Goal: Check status: Check status

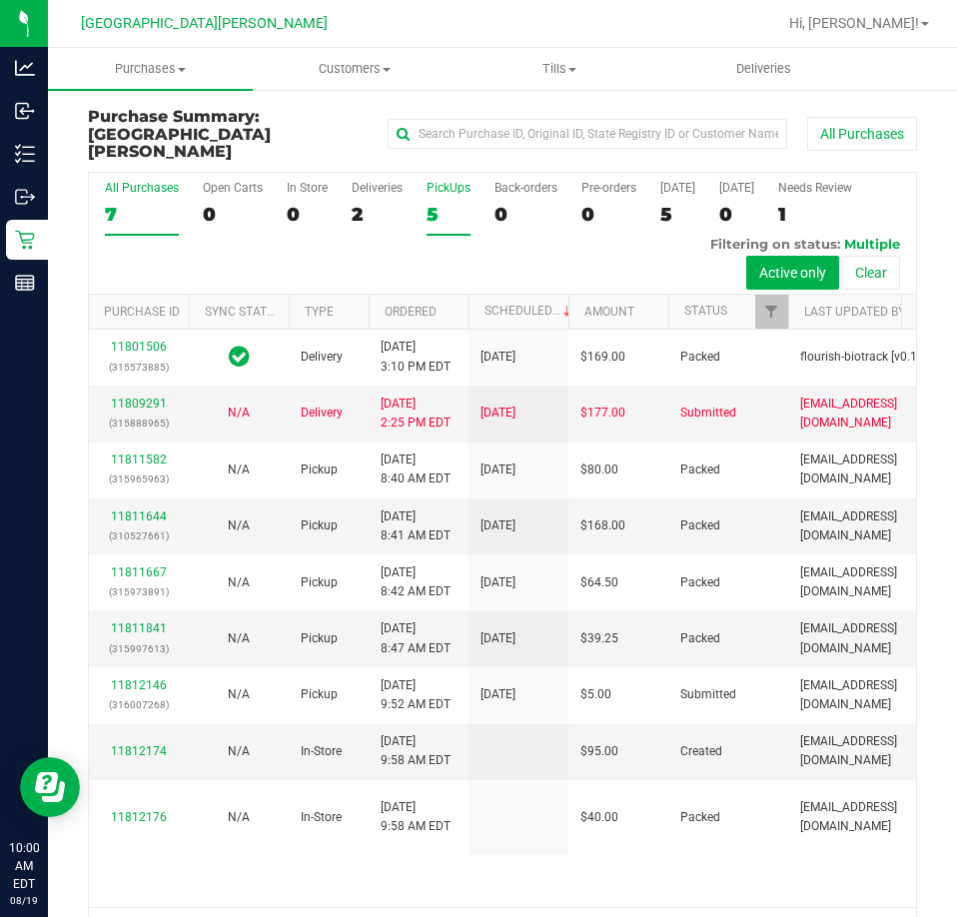
click at [451, 203] on div "5" at bounding box center [448, 214] width 44 height 23
click at [0, 0] on input "PickUps 5" at bounding box center [0, 0] width 0 height 0
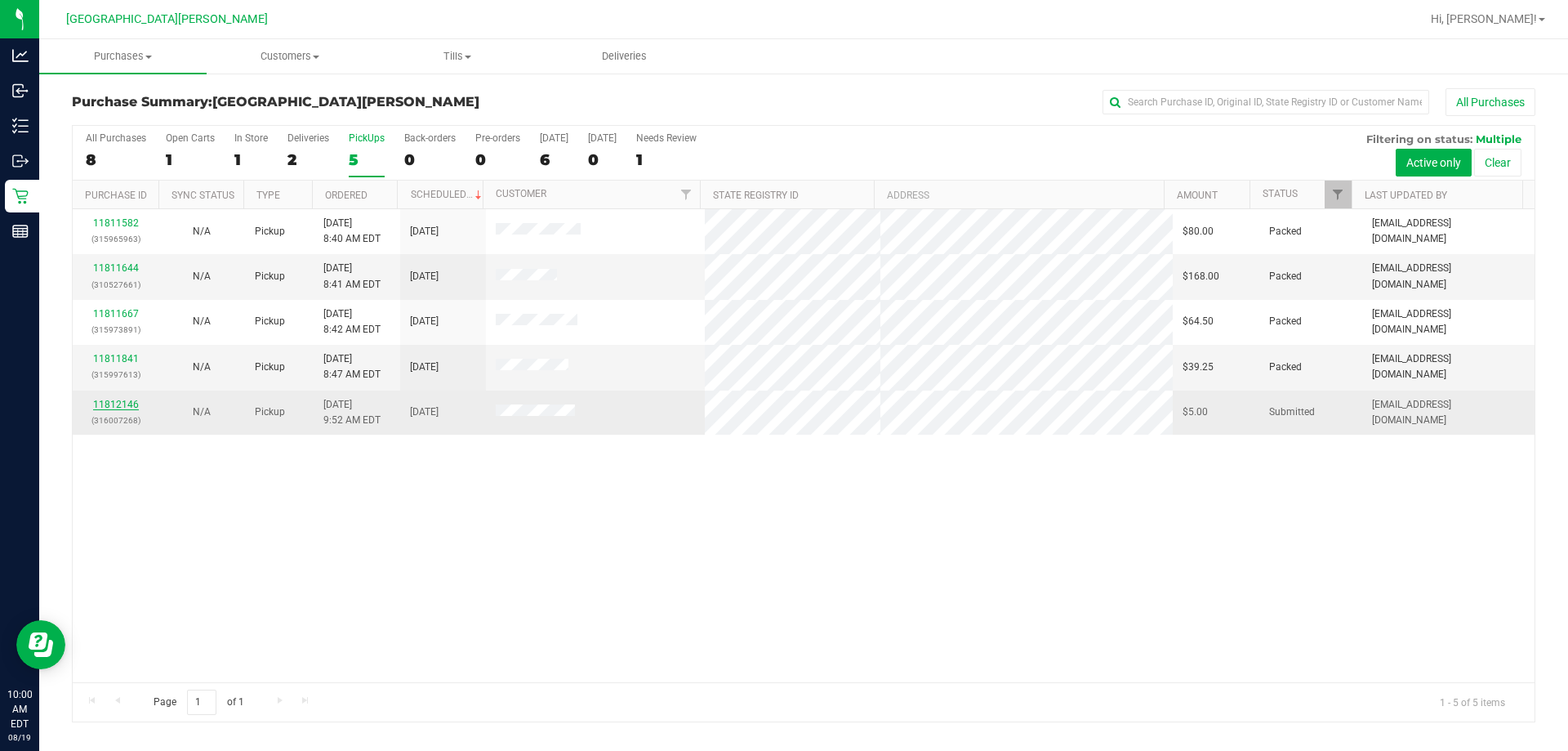
click at [124, 401] on link "11812146" at bounding box center [116, 404] width 46 height 11
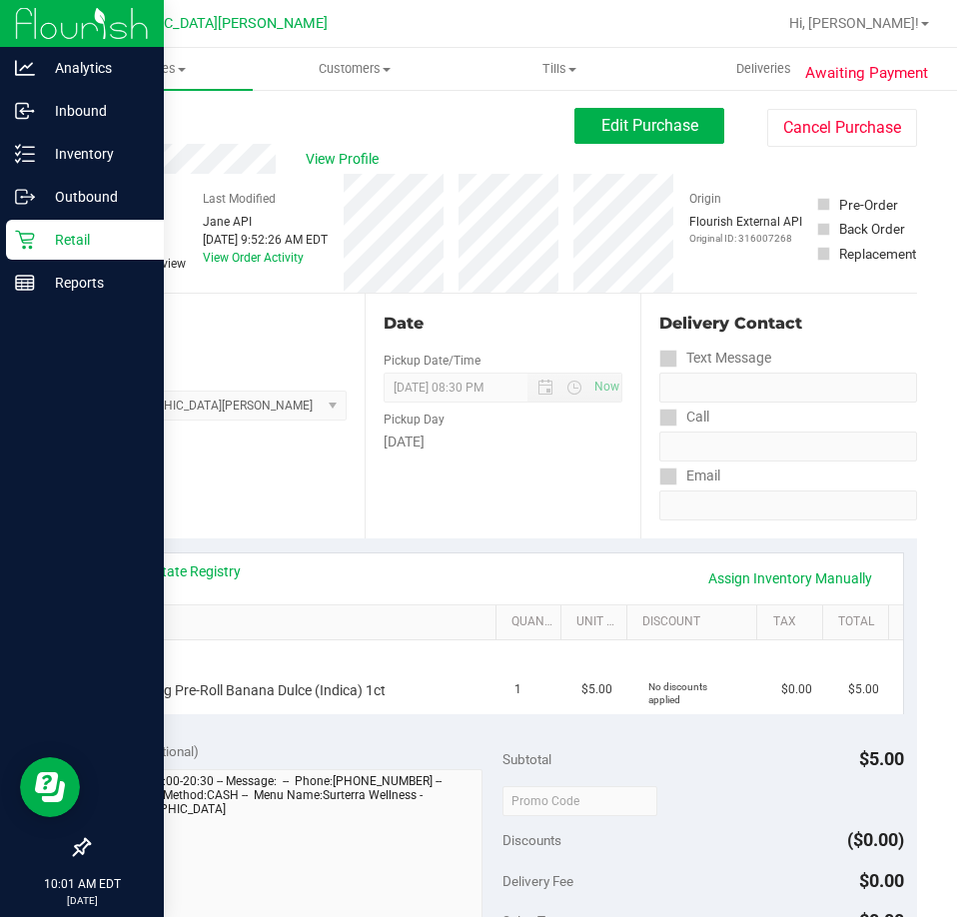
click at [31, 245] on icon at bounding box center [25, 240] width 20 height 20
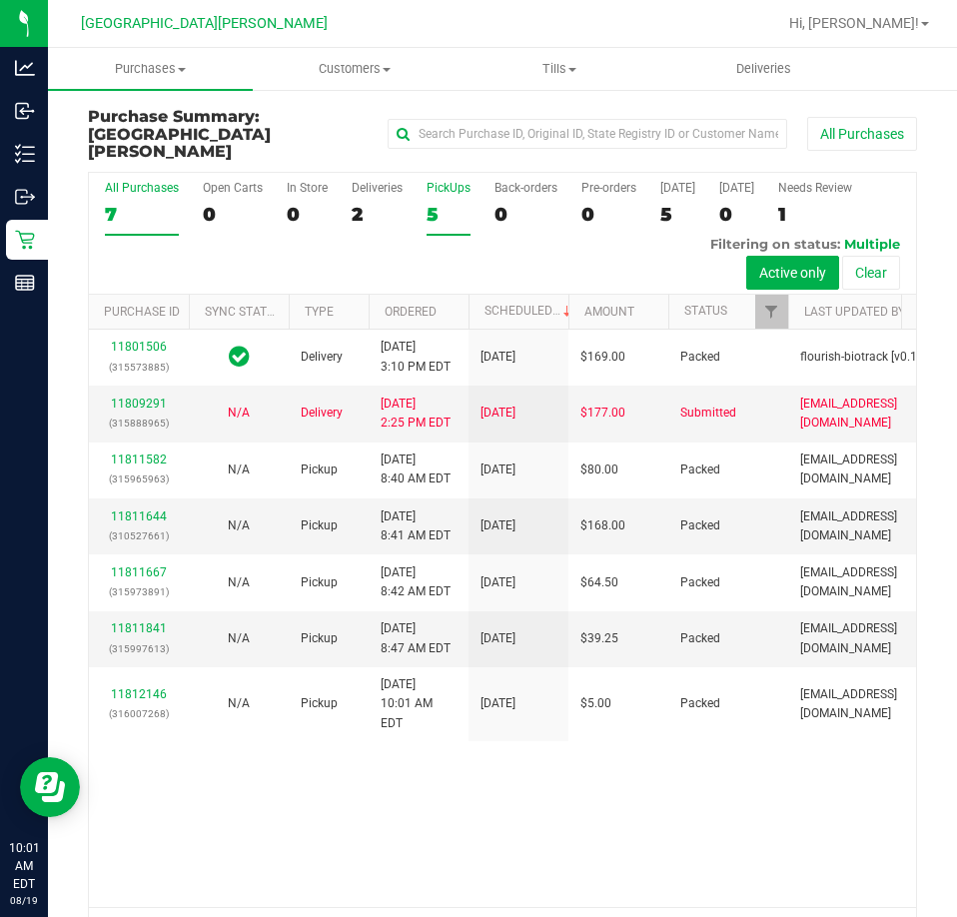
click at [443, 203] on div "5" at bounding box center [448, 214] width 44 height 23
click at [0, 0] on input "PickUps 5" at bounding box center [0, 0] width 0 height 0
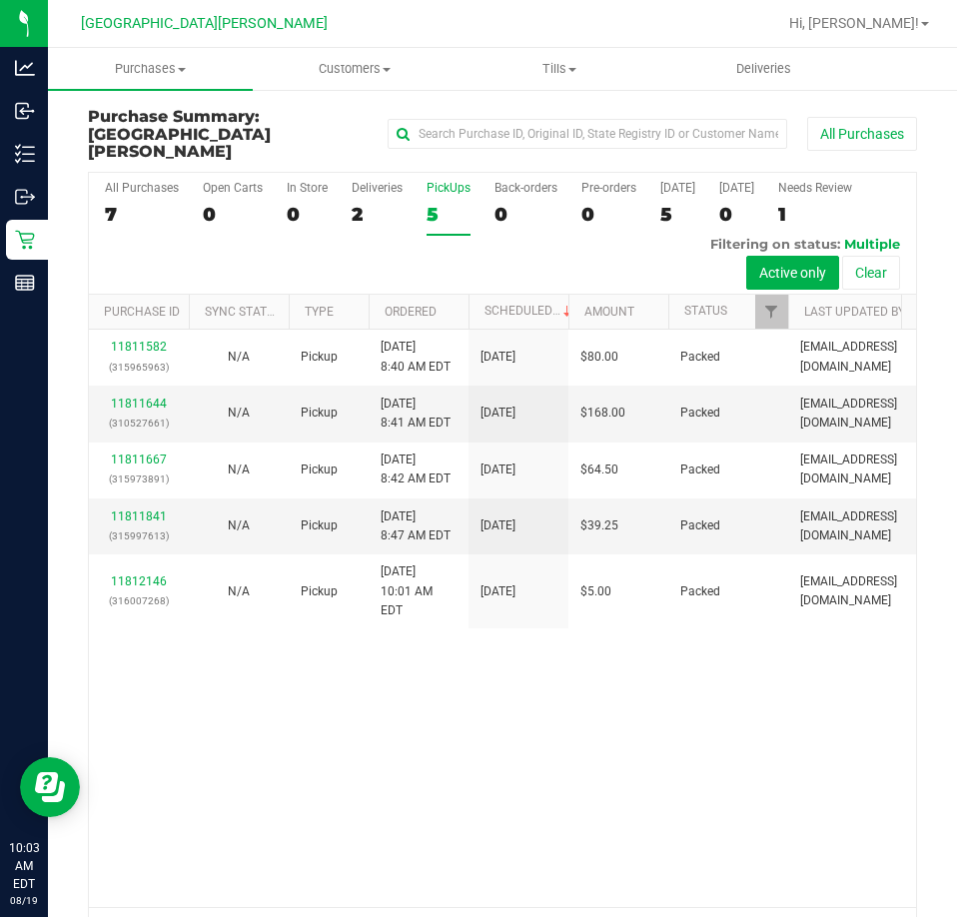
click at [446, 203] on div "5" at bounding box center [448, 214] width 44 height 23
click at [0, 0] on input "PickUps 5" at bounding box center [0, 0] width 0 height 0
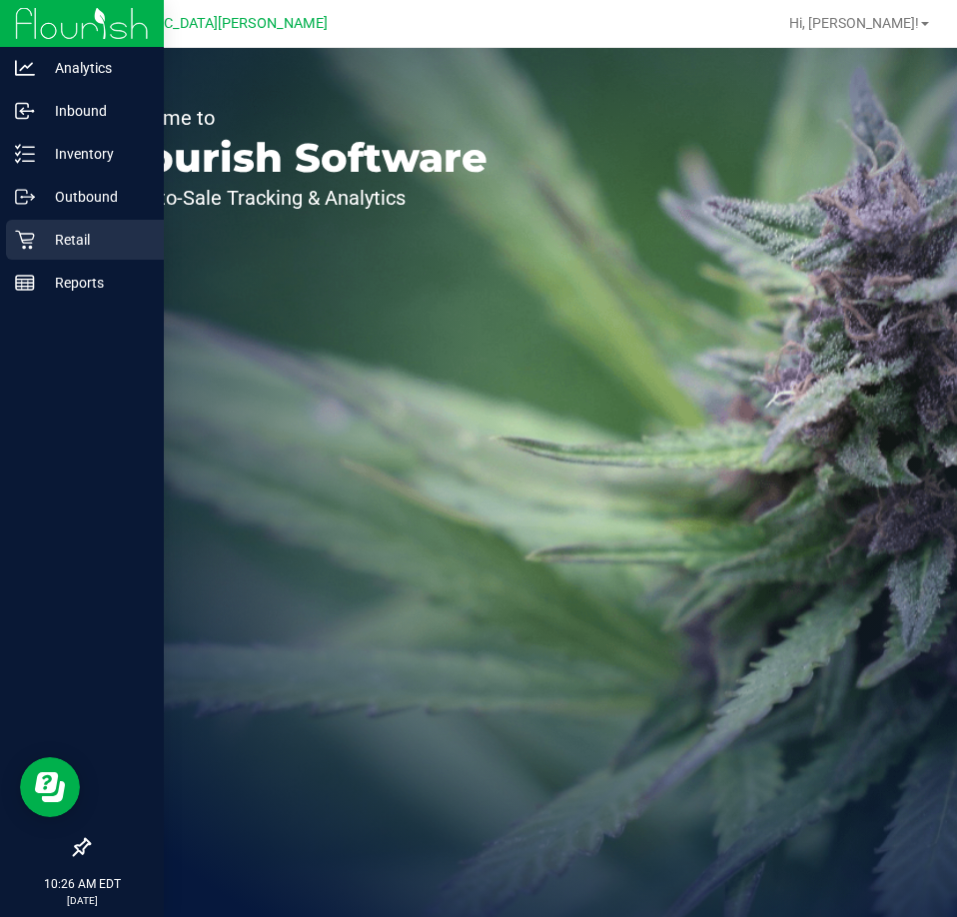
click at [29, 231] on icon at bounding box center [25, 240] width 20 height 20
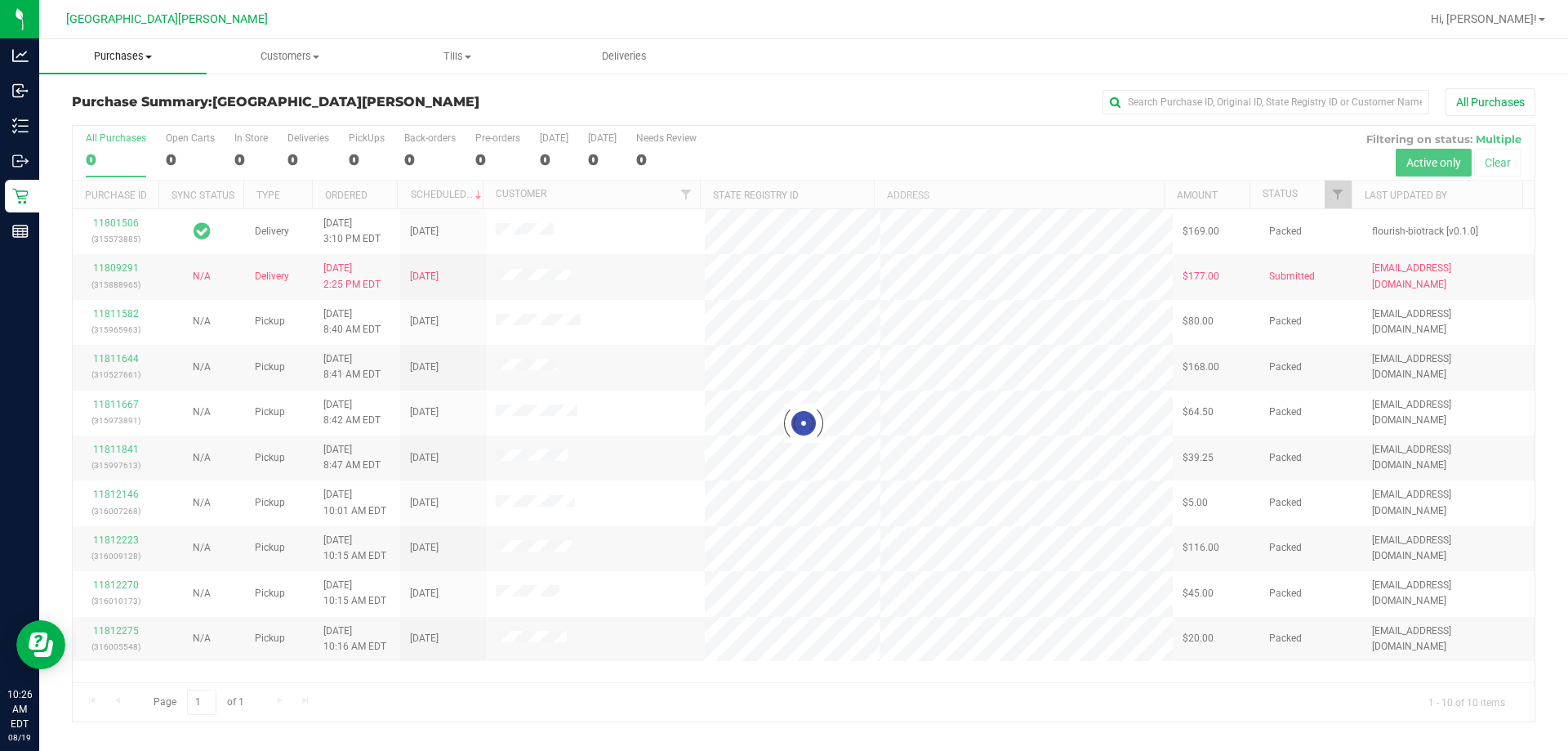
click at [128, 51] on span "Purchases" at bounding box center [123, 56] width 168 height 15
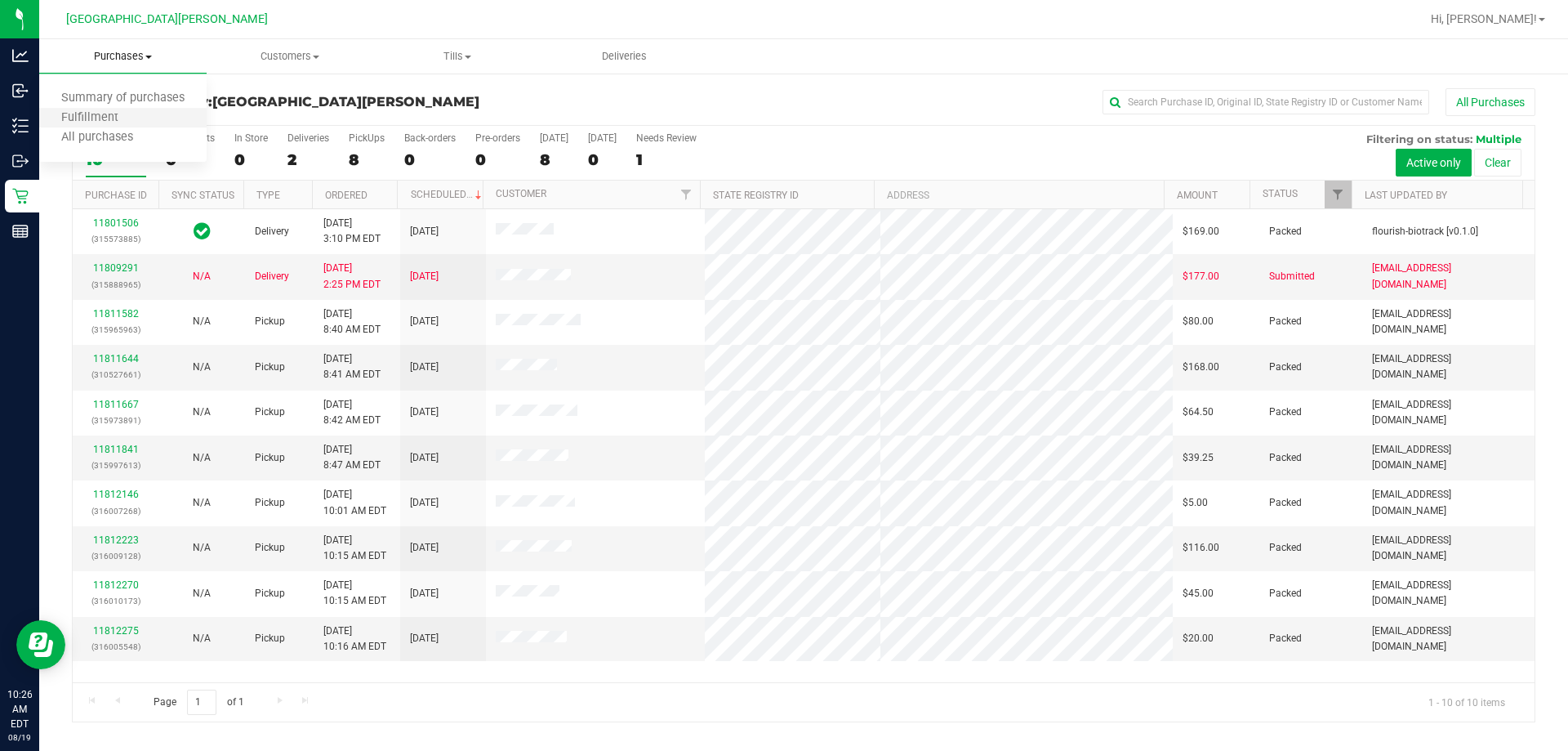
click at [107, 110] on li "Fulfillment" at bounding box center [123, 119] width 168 height 20
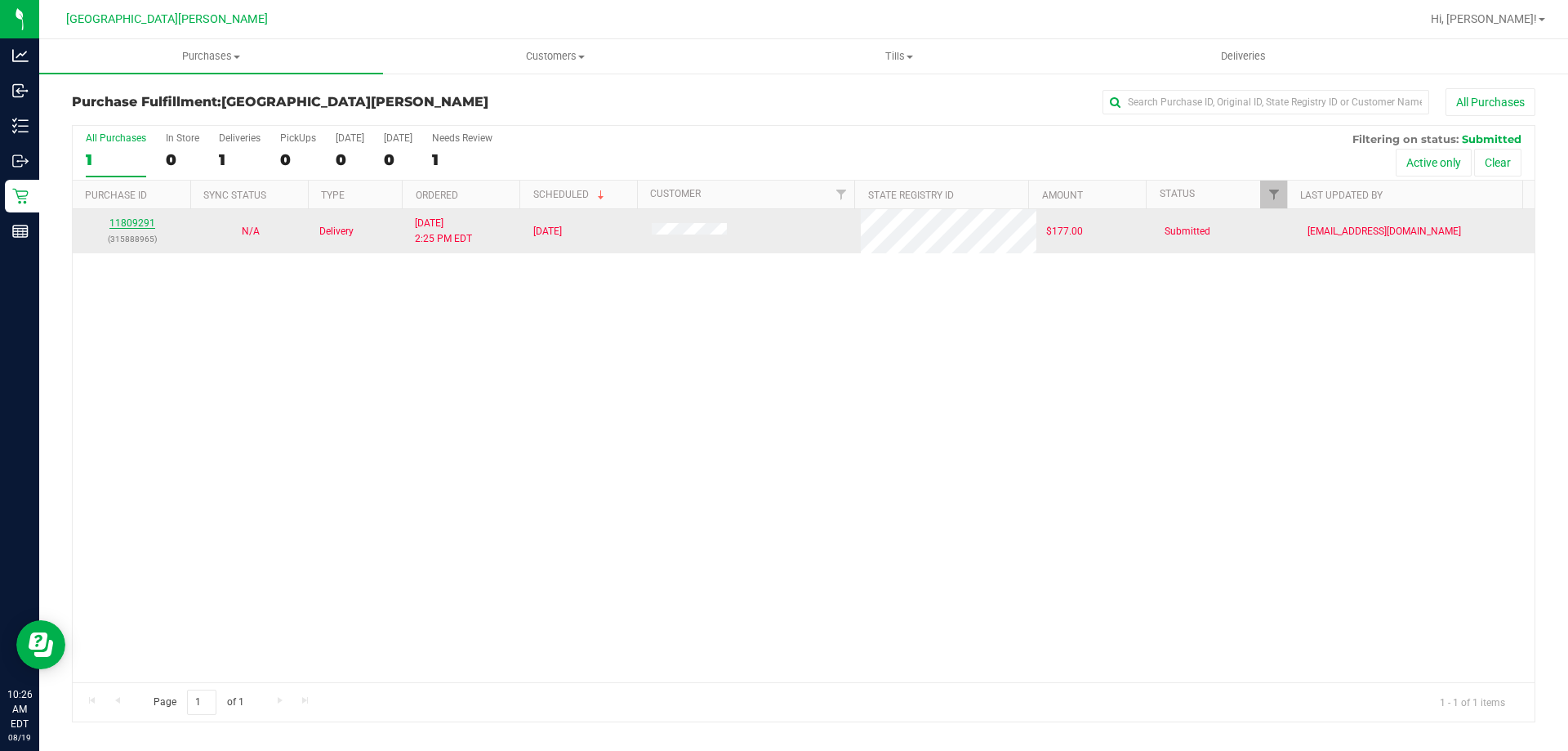
click at [121, 221] on link "11809291" at bounding box center [133, 223] width 46 height 11
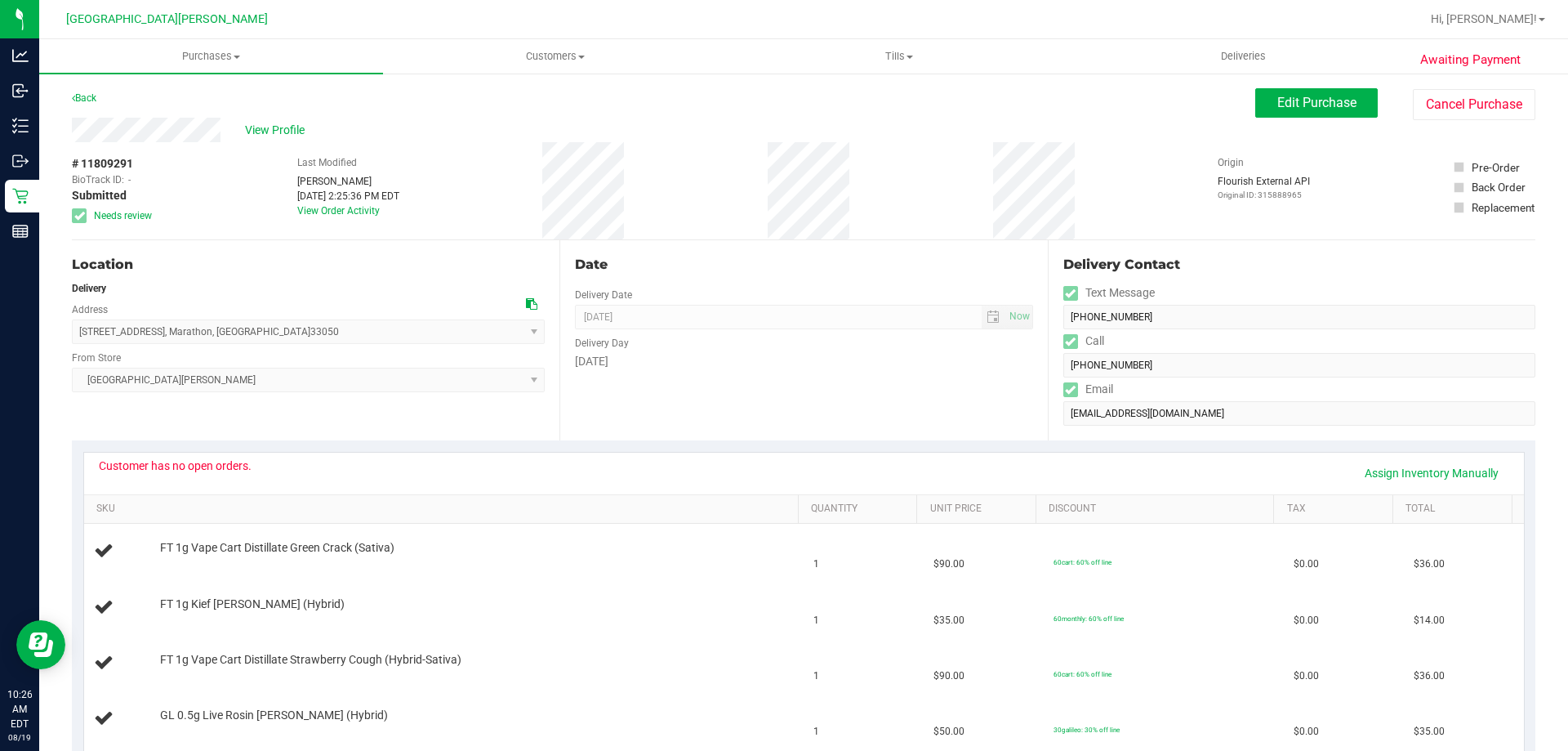
click at [182, 469] on div "Customer has no open orders." at bounding box center [175, 465] width 153 height 13
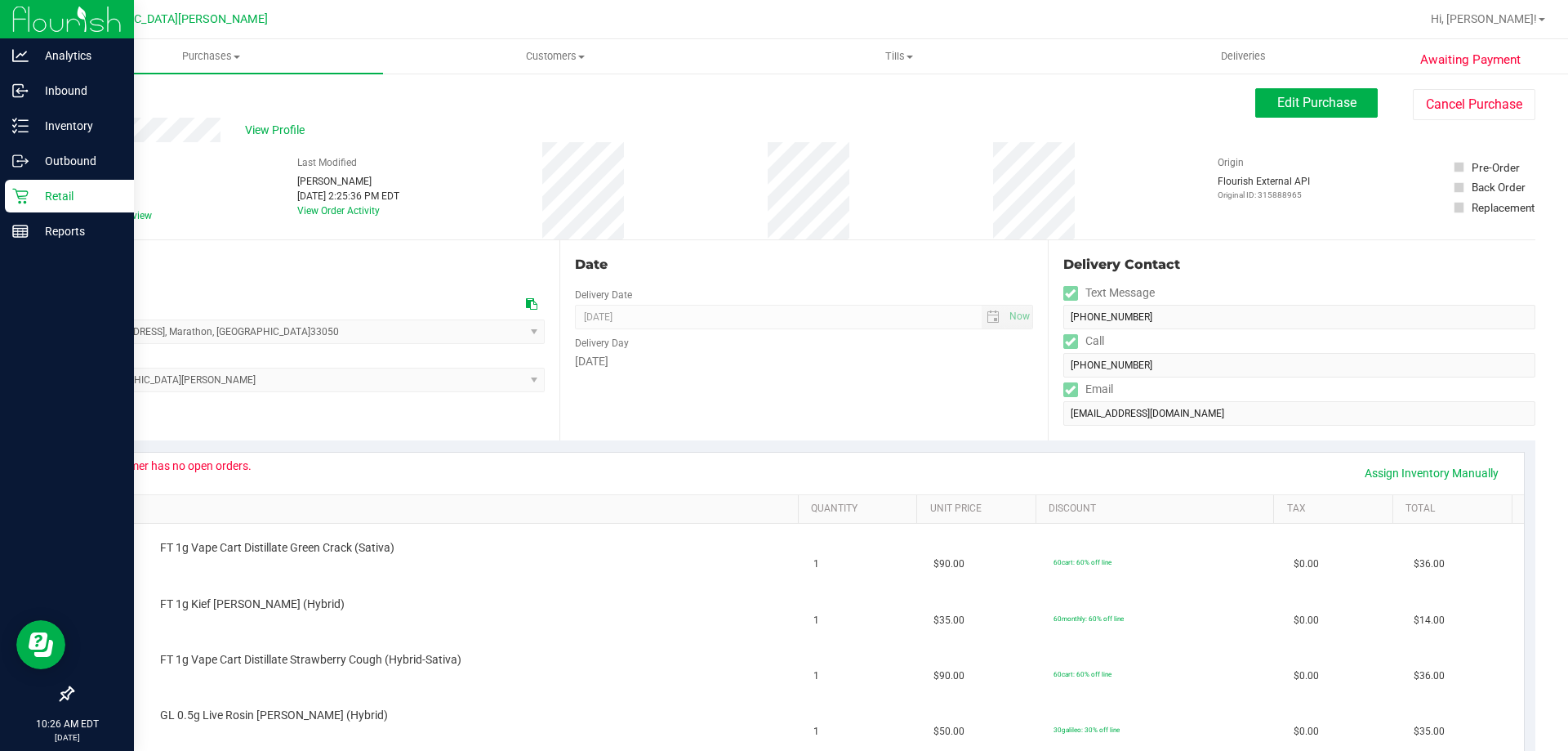
click at [24, 197] on icon at bounding box center [20, 196] width 16 height 16
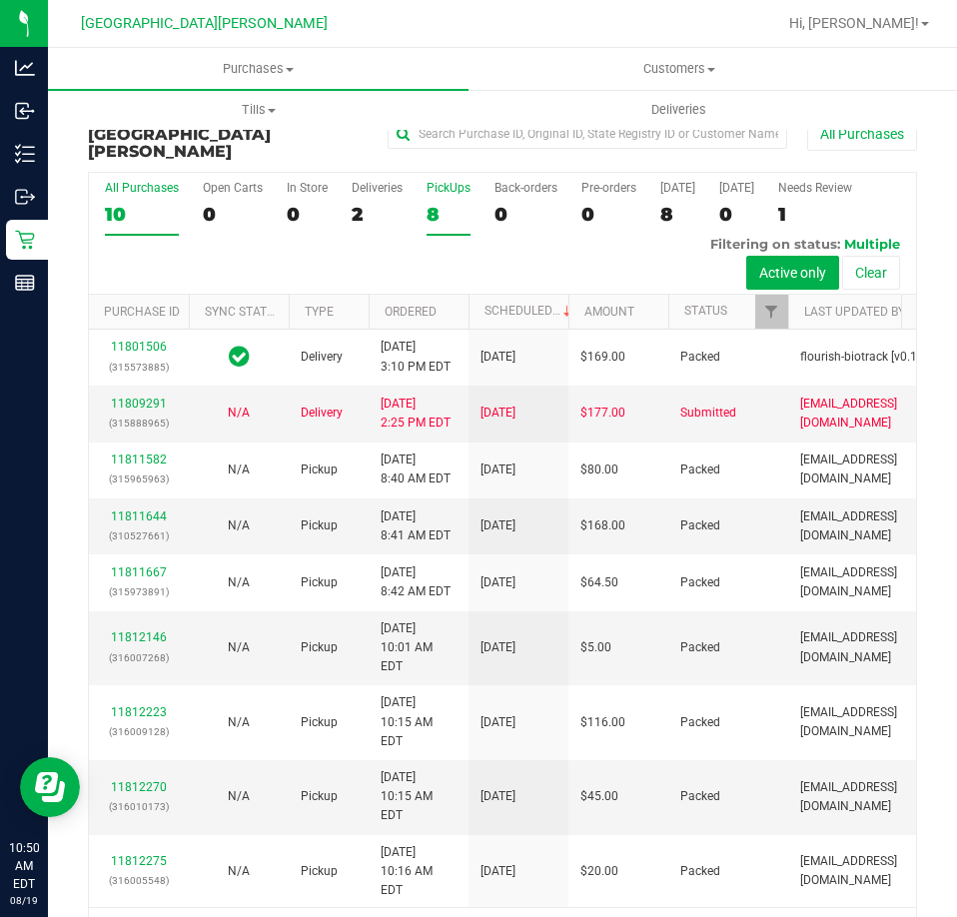
click at [450, 203] on div "8" at bounding box center [448, 214] width 44 height 23
click at [0, 0] on input "PickUps 8" at bounding box center [0, 0] width 0 height 0
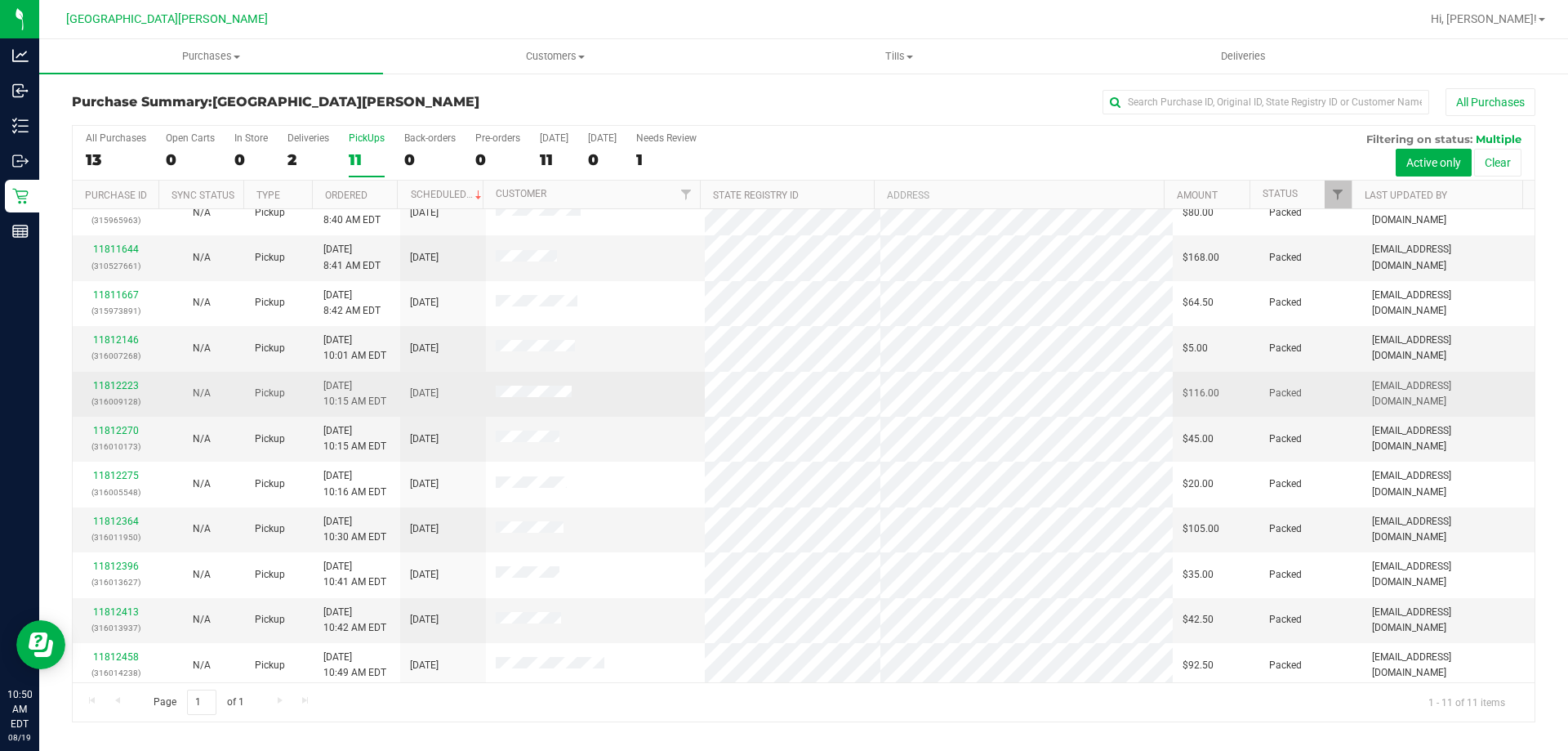
scroll to position [24, 0]
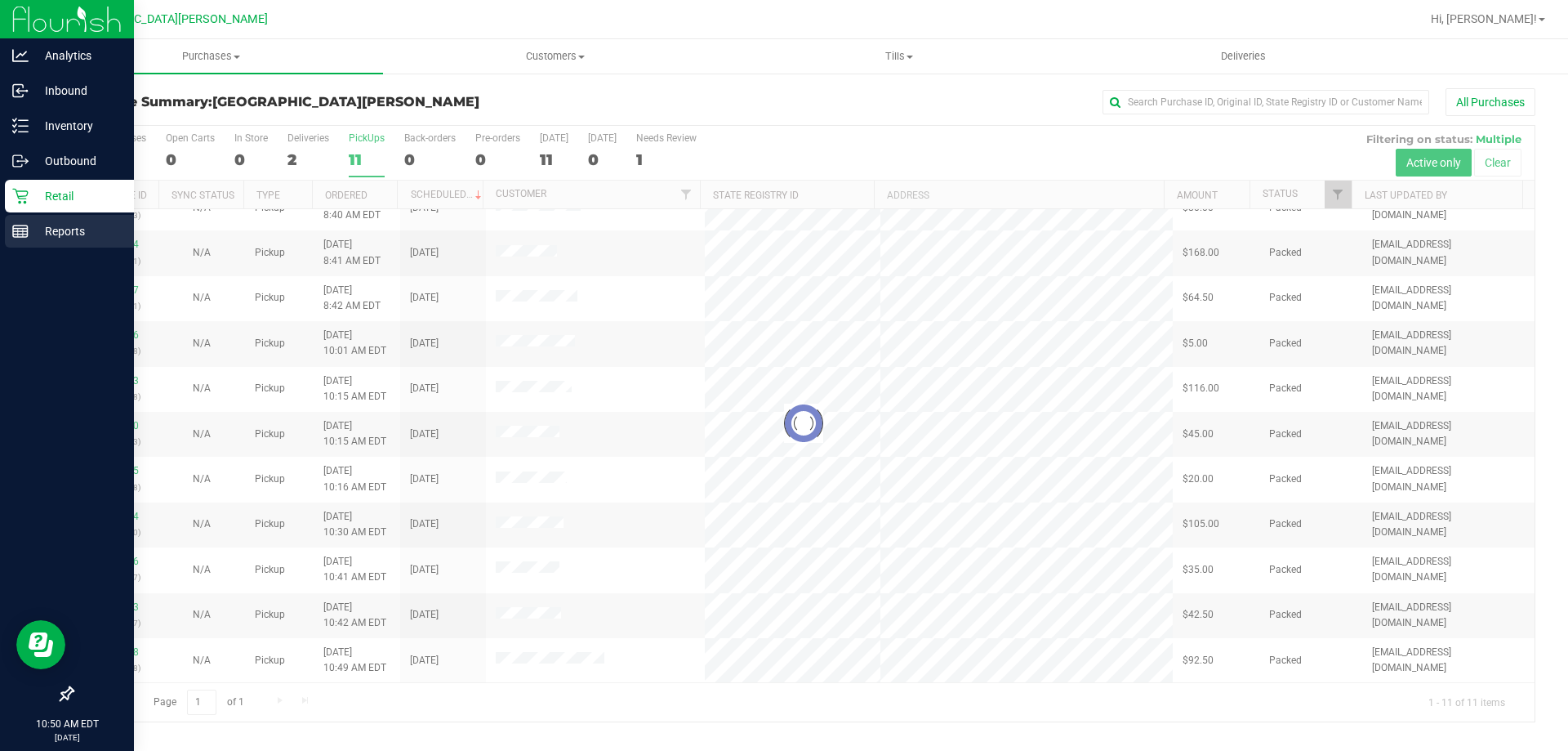
click at [20, 237] on rect at bounding box center [20, 232] width 15 height 11
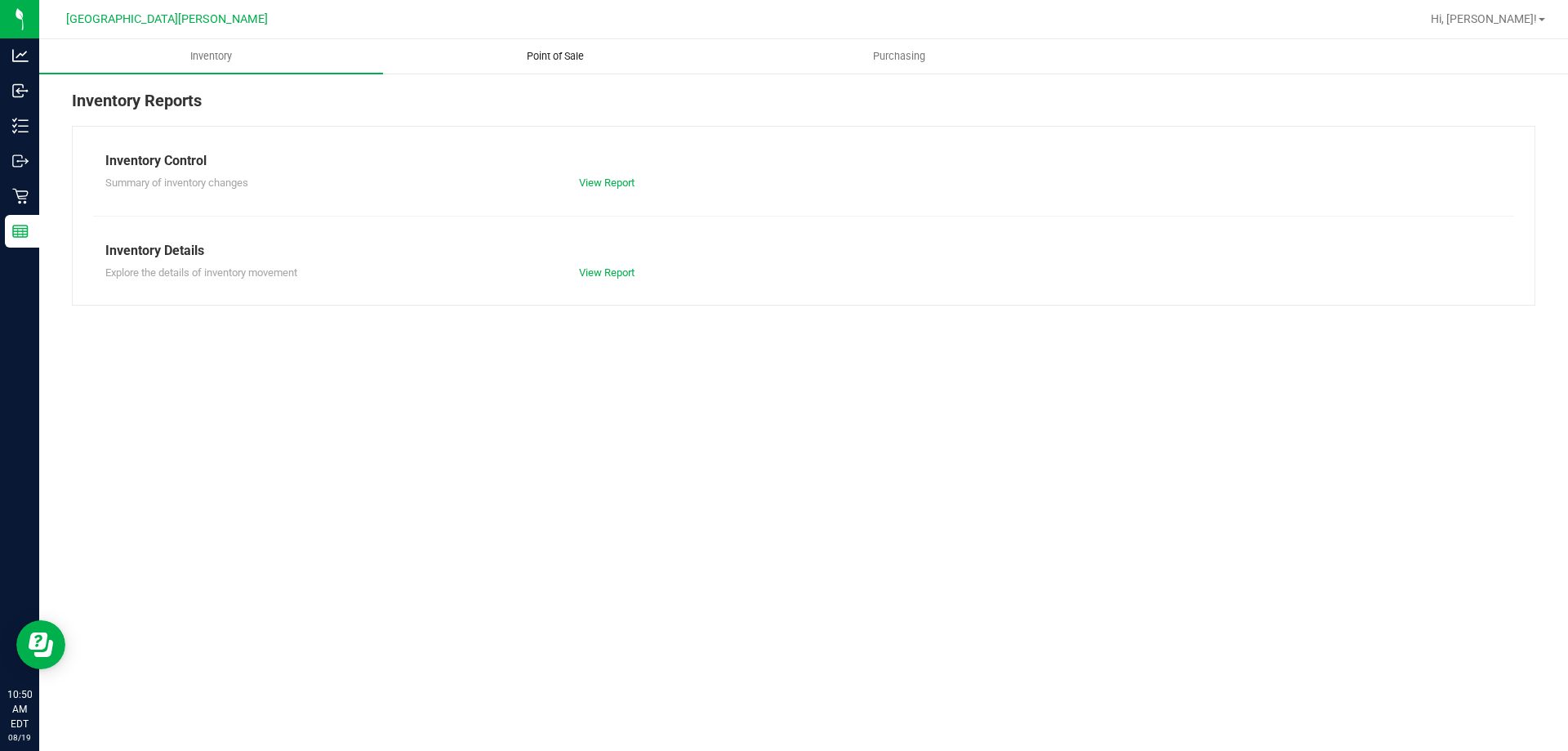
click at [561, 64] on uib-tab-heading "Point of Sale" at bounding box center [555, 56] width 342 height 33
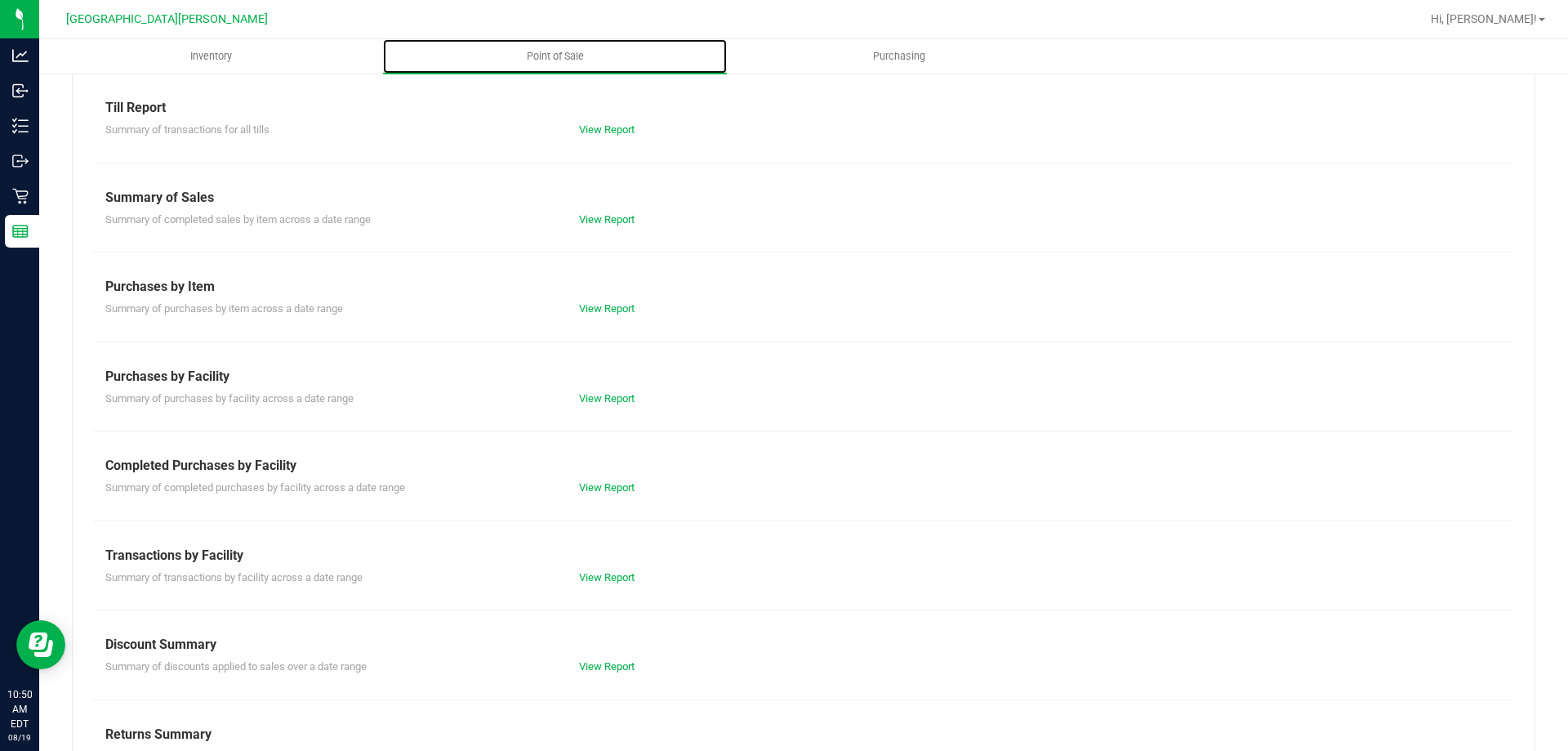
scroll to position [108, 0]
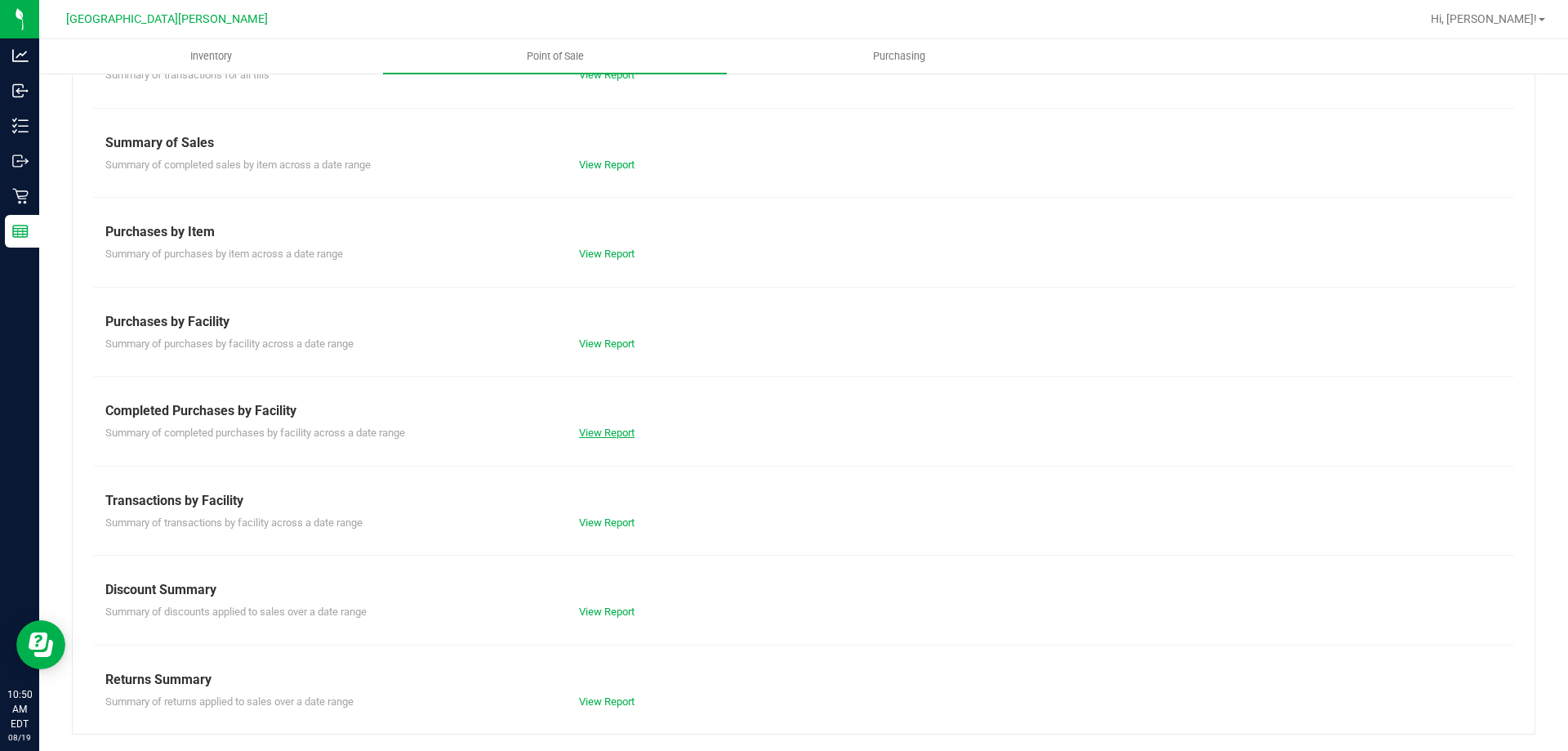
click at [605, 430] on link "View Report" at bounding box center [607, 432] width 56 height 12
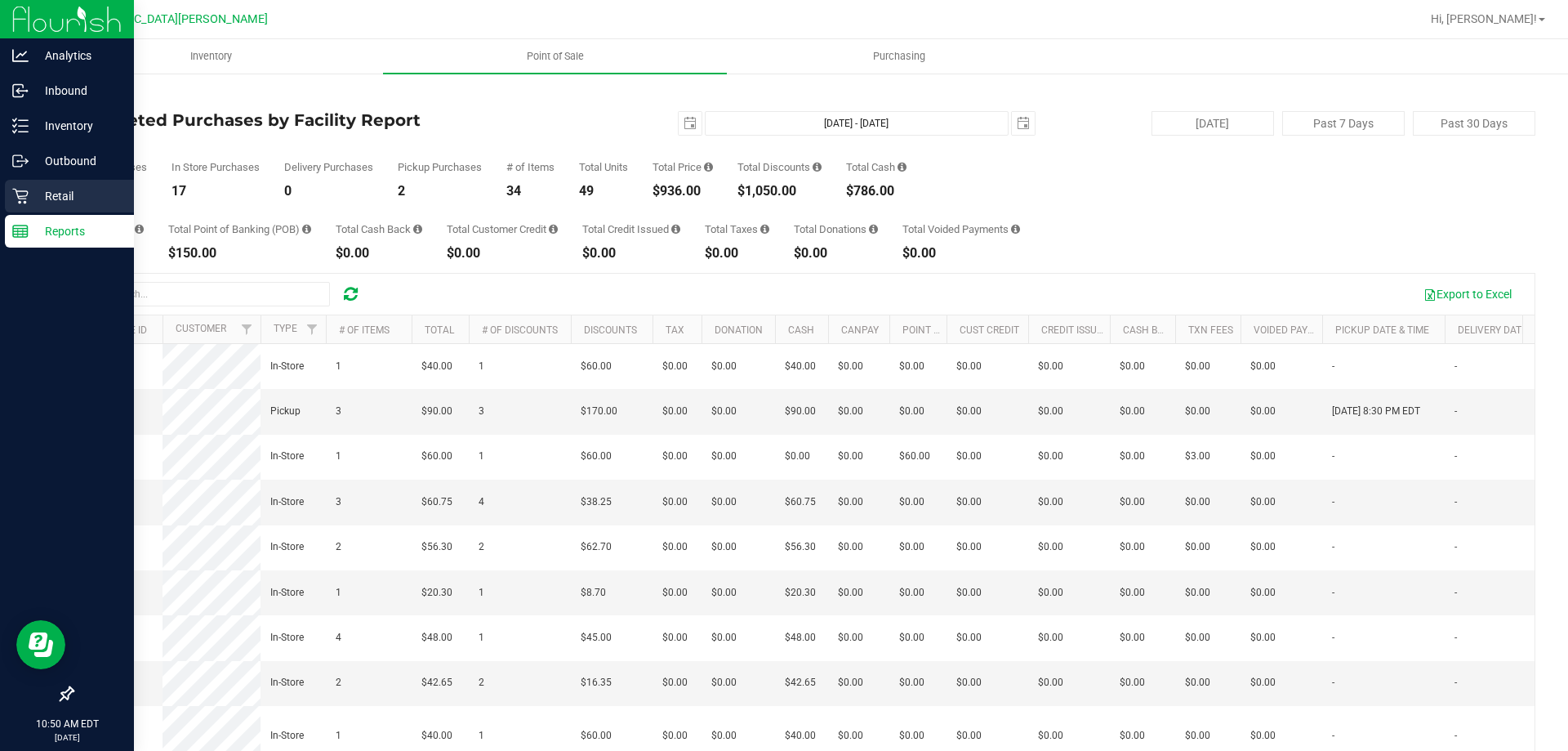
click at [30, 191] on p "Retail" at bounding box center [78, 196] width 98 height 20
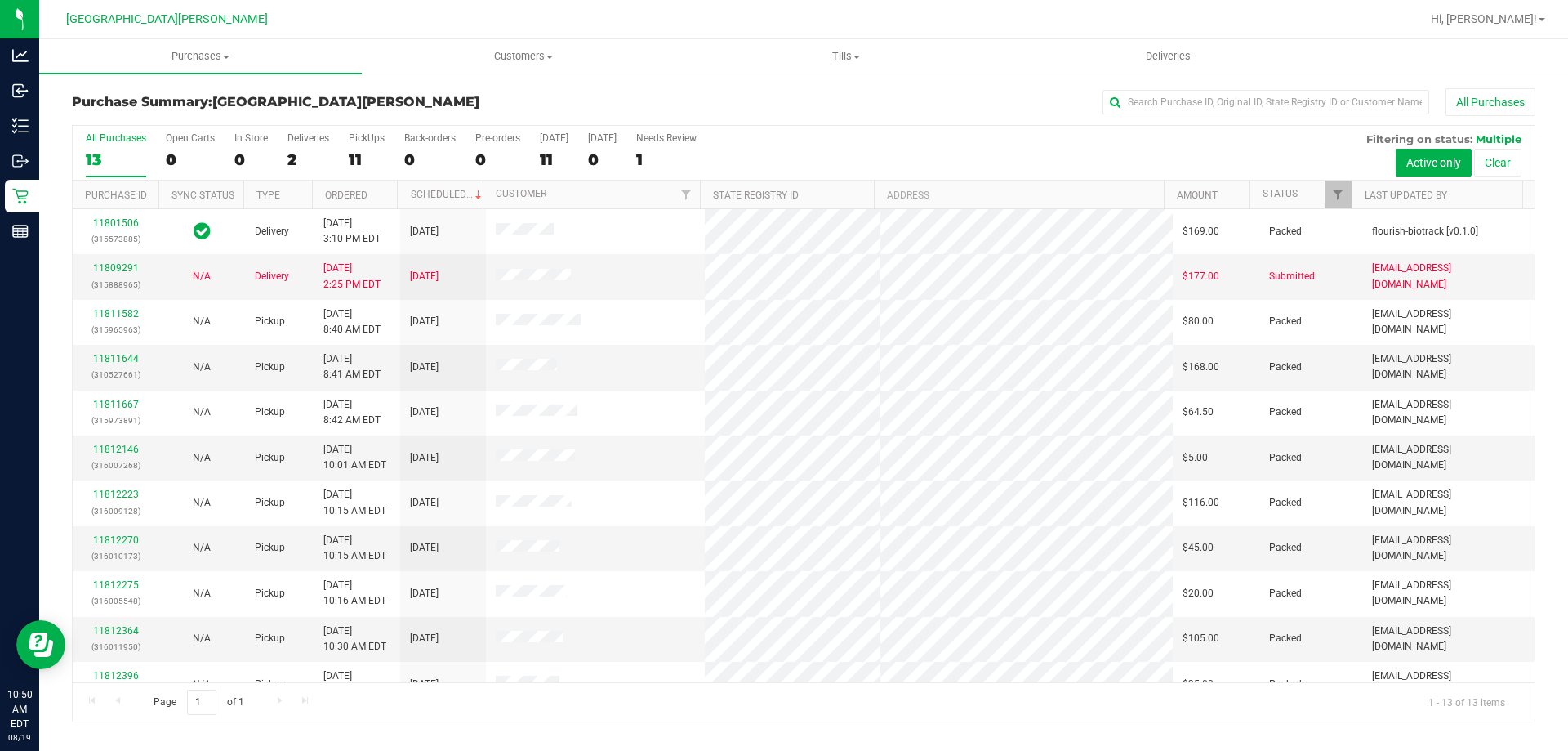
click at [368, 148] on label "PickUps 11" at bounding box center [366, 155] width 36 height 45
click at [0, 0] on input "PickUps 11" at bounding box center [0, 0] width 0 height 0
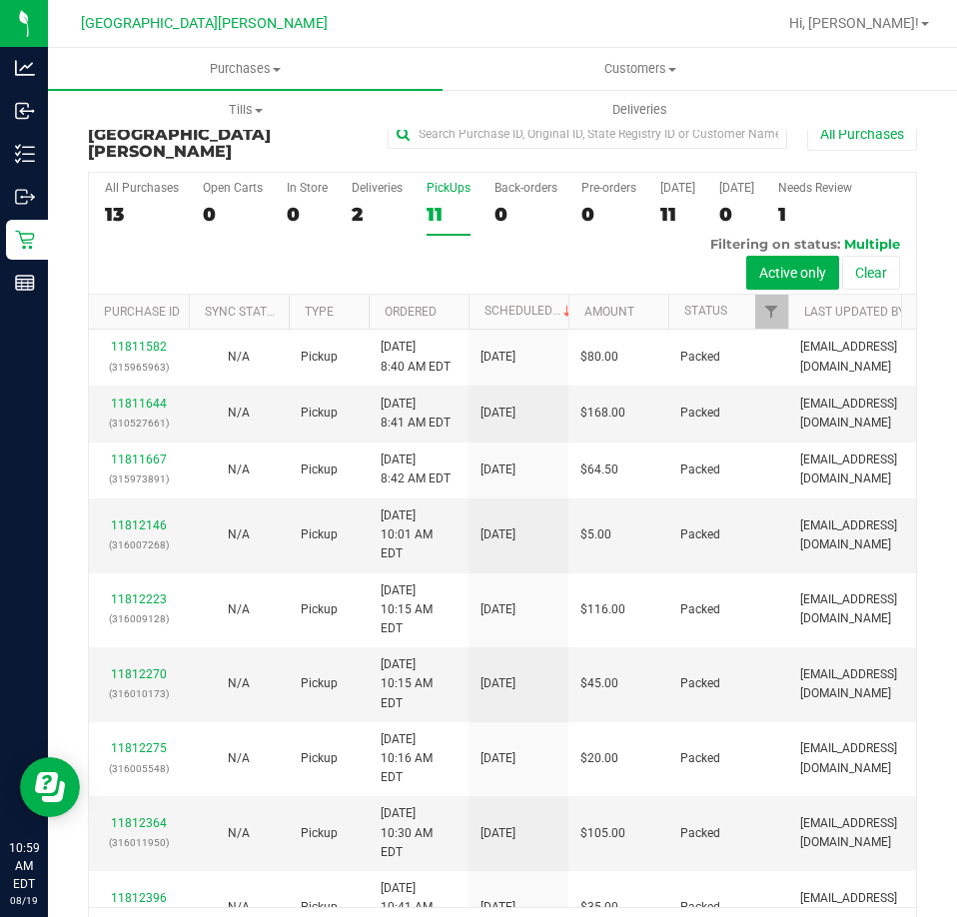
click at [446, 203] on div "11" at bounding box center [448, 214] width 44 height 23
click at [0, 0] on input "PickUps 11" at bounding box center [0, 0] width 0 height 0
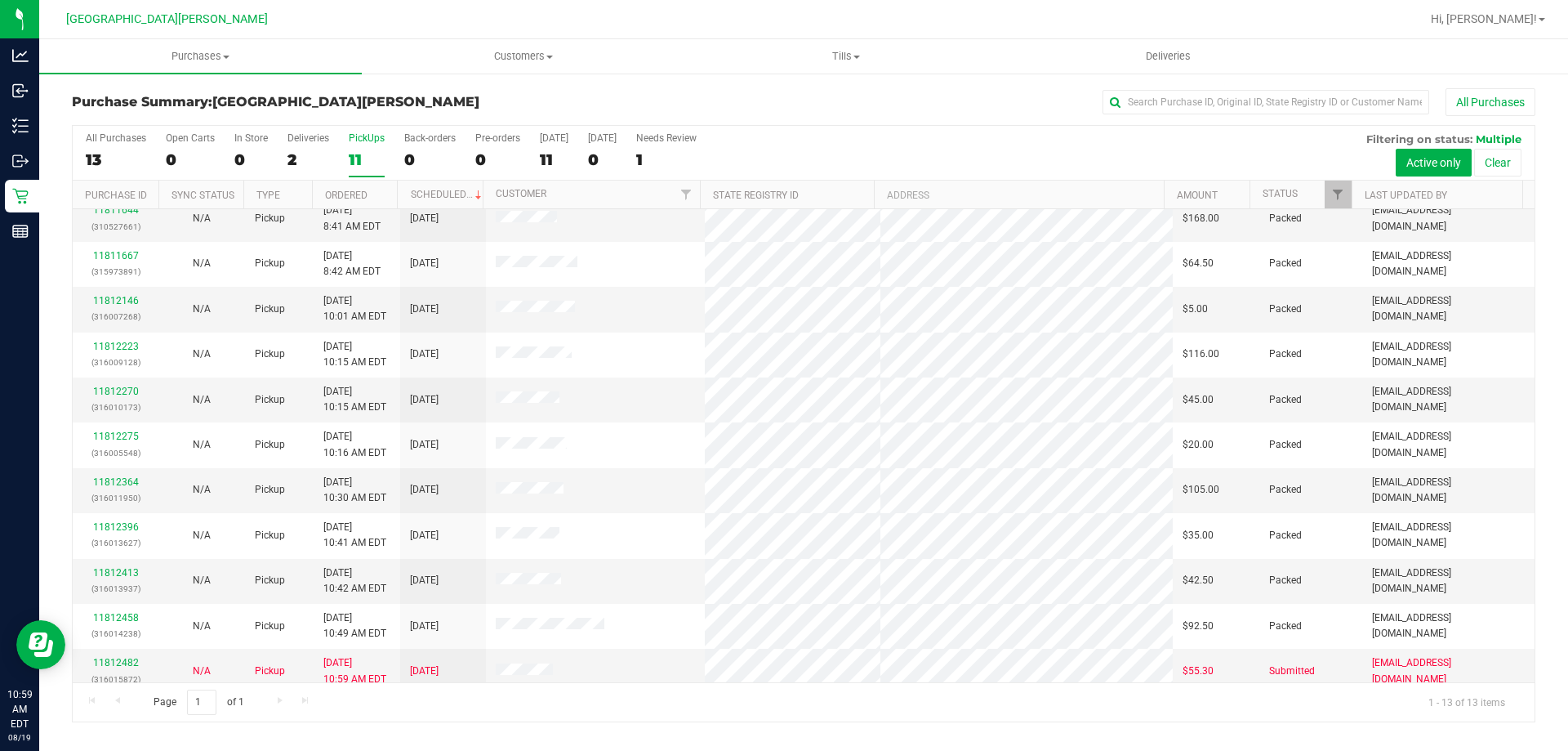
scroll to position [115, 0]
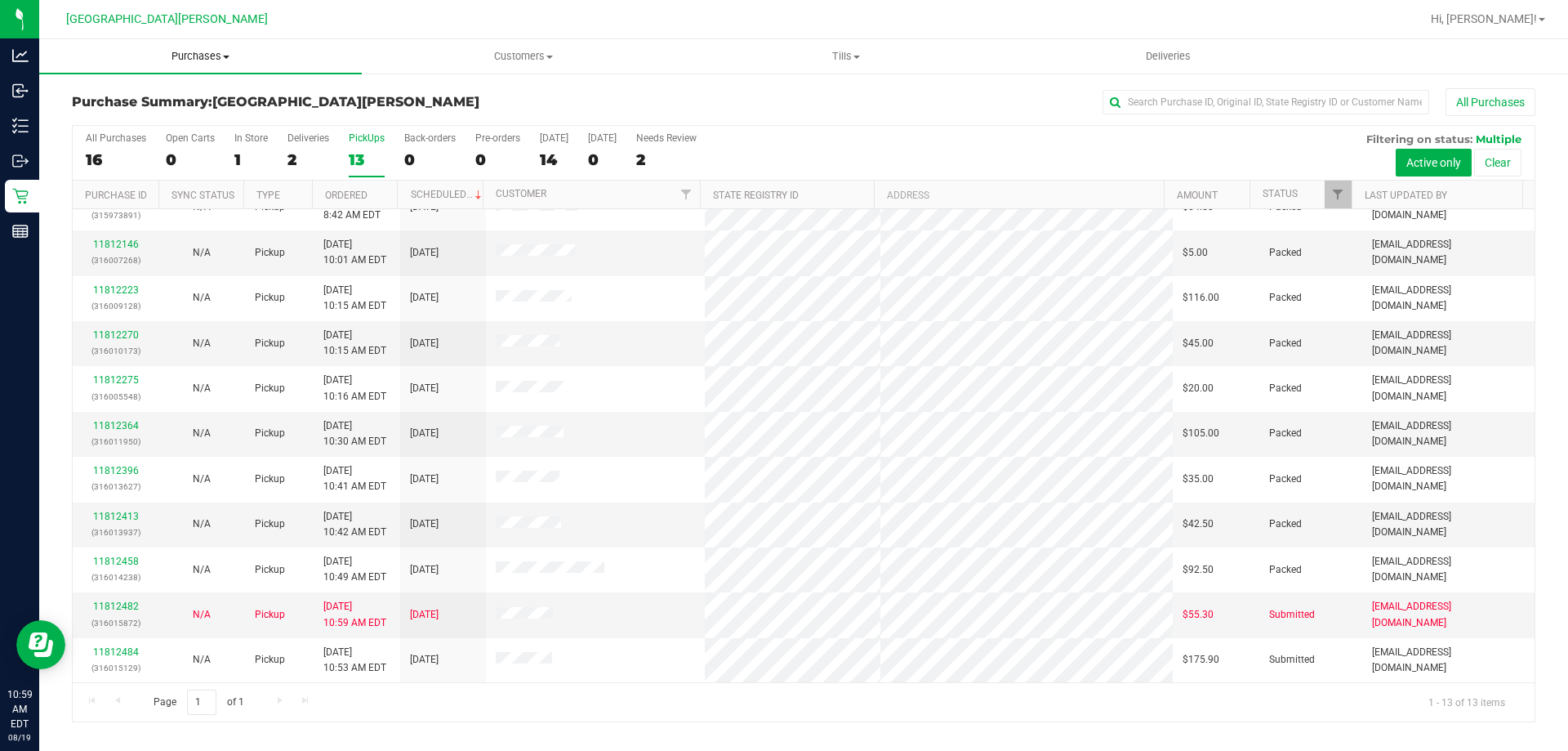
click at [204, 56] on span "Purchases" at bounding box center [200, 56] width 322 height 15
click at [137, 111] on span "Fulfillment" at bounding box center [90, 118] width 101 height 14
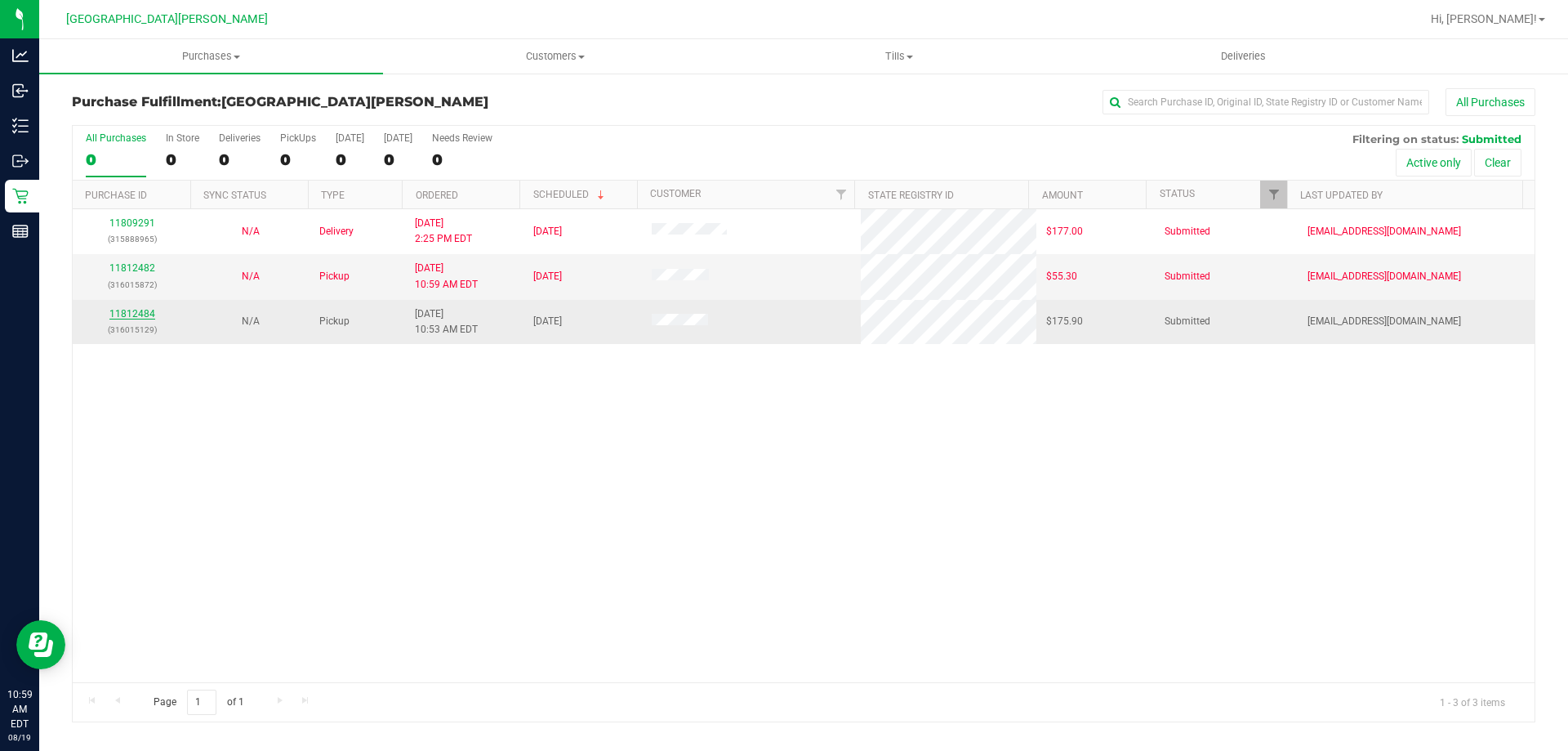
click at [130, 317] on link "11812484" at bounding box center [133, 313] width 46 height 11
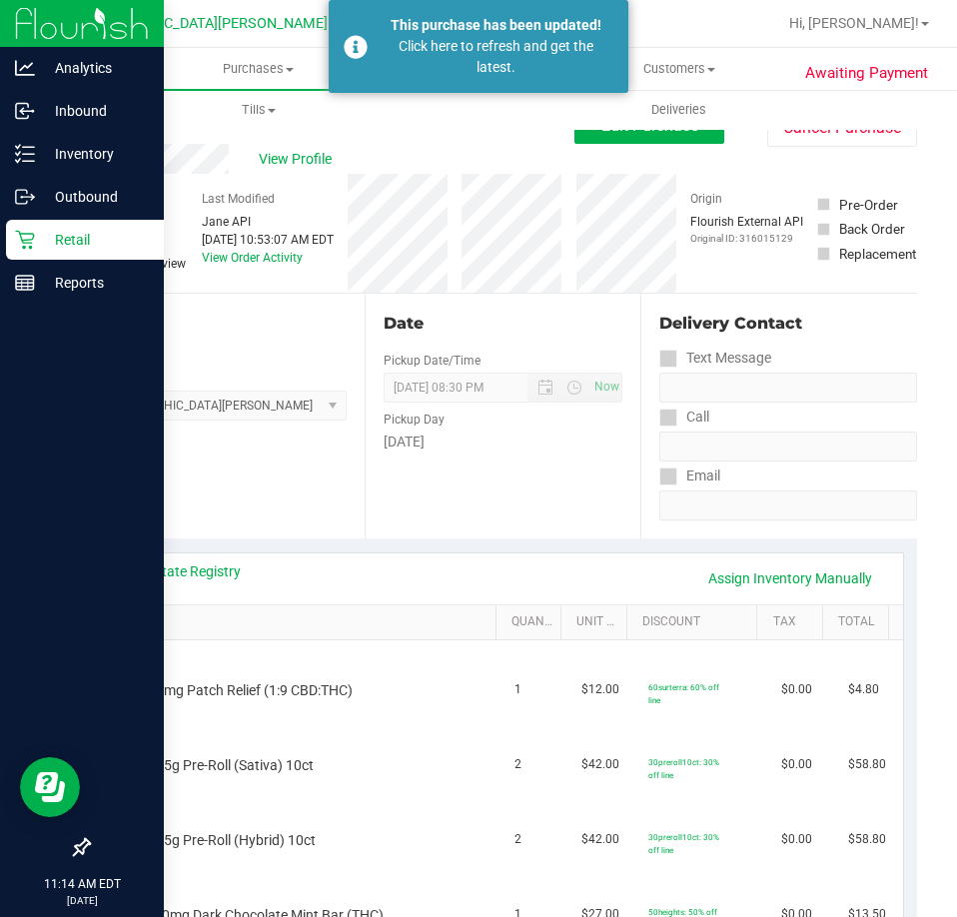
click at [36, 252] on div "Retail" at bounding box center [85, 240] width 158 height 40
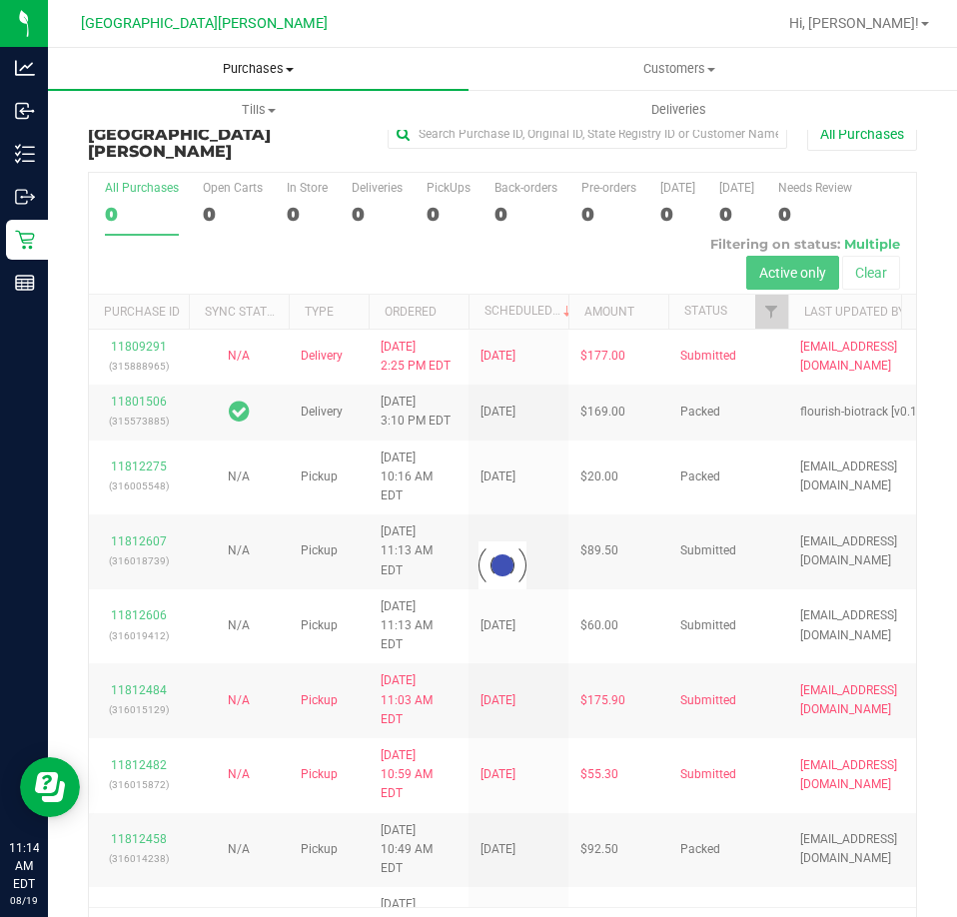
click at [236, 69] on span "Purchases" at bounding box center [258, 69] width 420 height 18
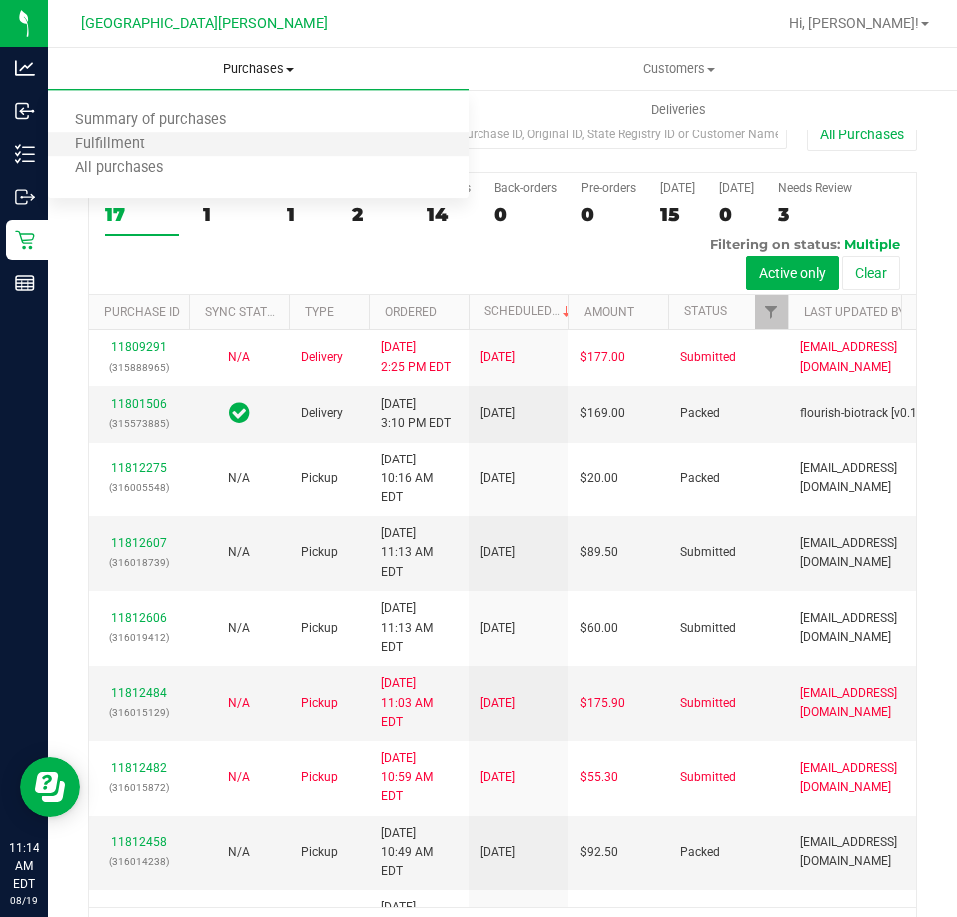
click at [195, 142] on li "Fulfillment" at bounding box center [258, 145] width 420 height 24
